Goal: Check status: Check status

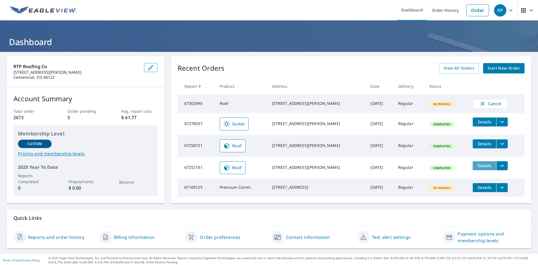
click at [477, 168] on span "Details" at bounding box center [484, 165] width 17 height 5
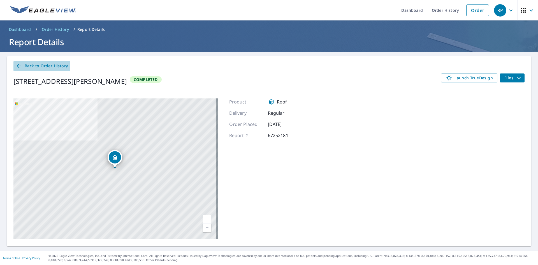
click at [21, 66] on icon at bounding box center [19, 66] width 4 height 4
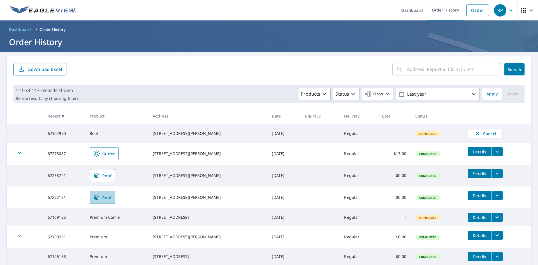
click at [110, 194] on link "Roof" at bounding box center [103, 197] width 26 height 13
click at [108, 199] on span "Roof" at bounding box center [102, 197] width 18 height 7
click at [98, 201] on icon at bounding box center [96, 197] width 7 height 7
